Goal: Find specific page/section: Find specific page/section

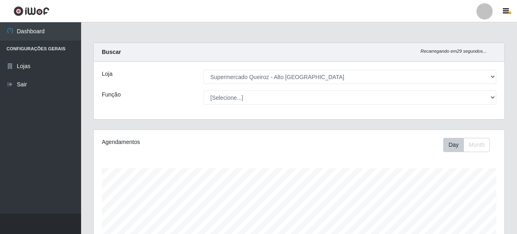
select select "496"
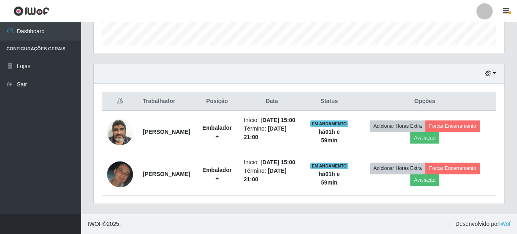
scroll to position [168, 410]
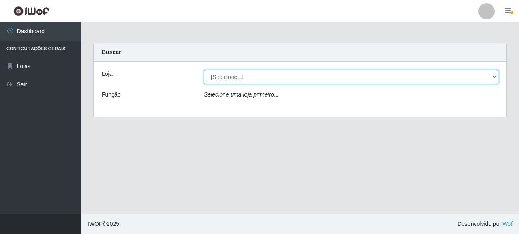
click at [261, 81] on select "[Selecione...] Supermercado Queiroz - [GEOGRAPHIC_DATA]" at bounding box center [351, 77] width 294 height 14
select select "496"
click at [204, 70] on select "[Selecione...] Supermercado Queiroz - [GEOGRAPHIC_DATA]" at bounding box center [351, 77] width 294 height 14
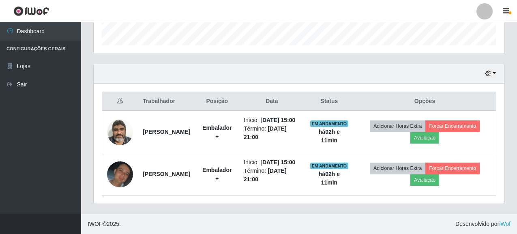
scroll to position [261, 0]
